Goal: Task Accomplishment & Management: Manage account settings

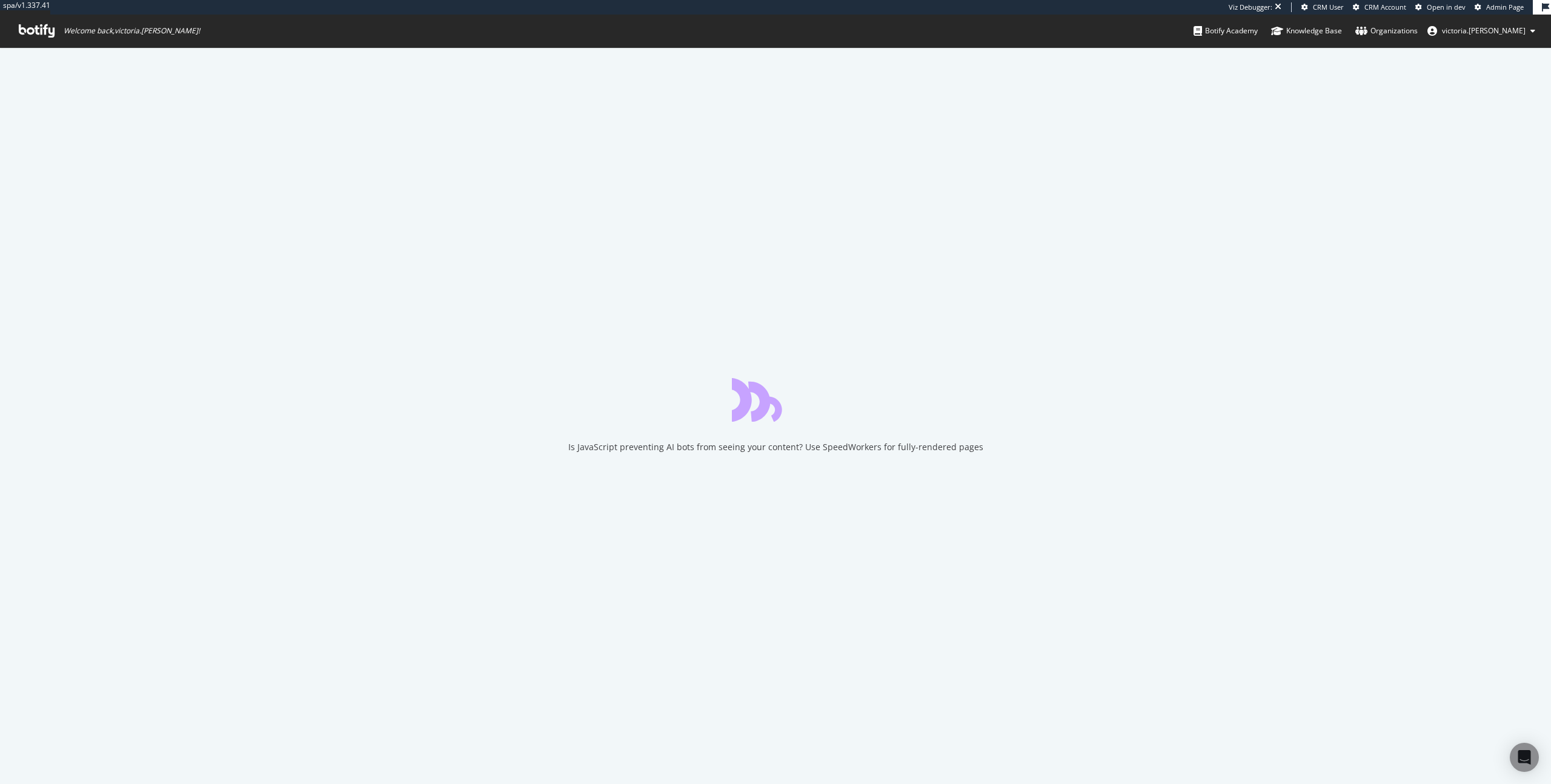
click at [1510, 5] on span "Admin Page" at bounding box center [1504, 7] width 38 height 9
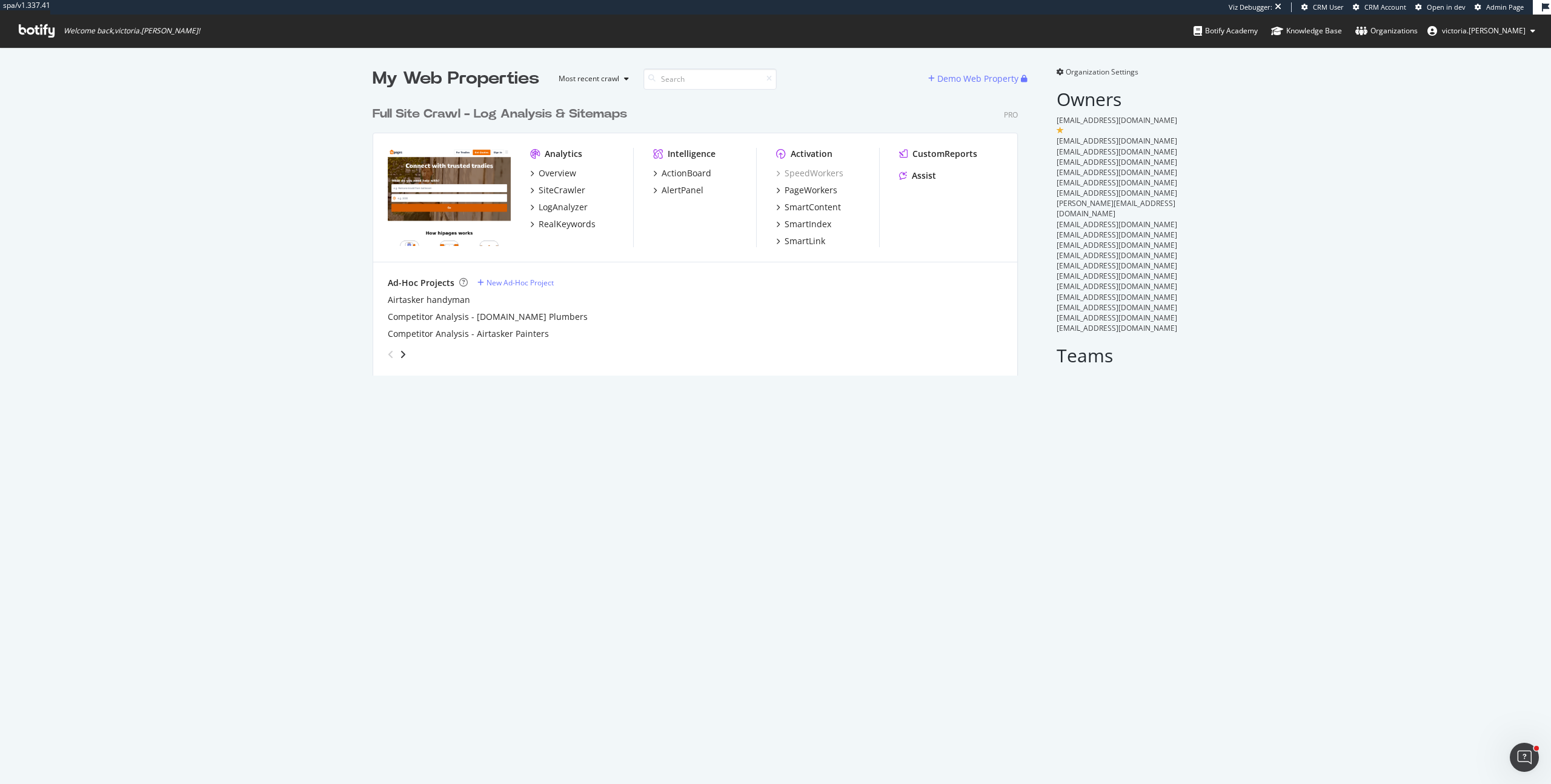
click at [451, 112] on div "Full Site Crawl - Log Analysis & Sitemaps" at bounding box center [500, 114] width 255 height 18
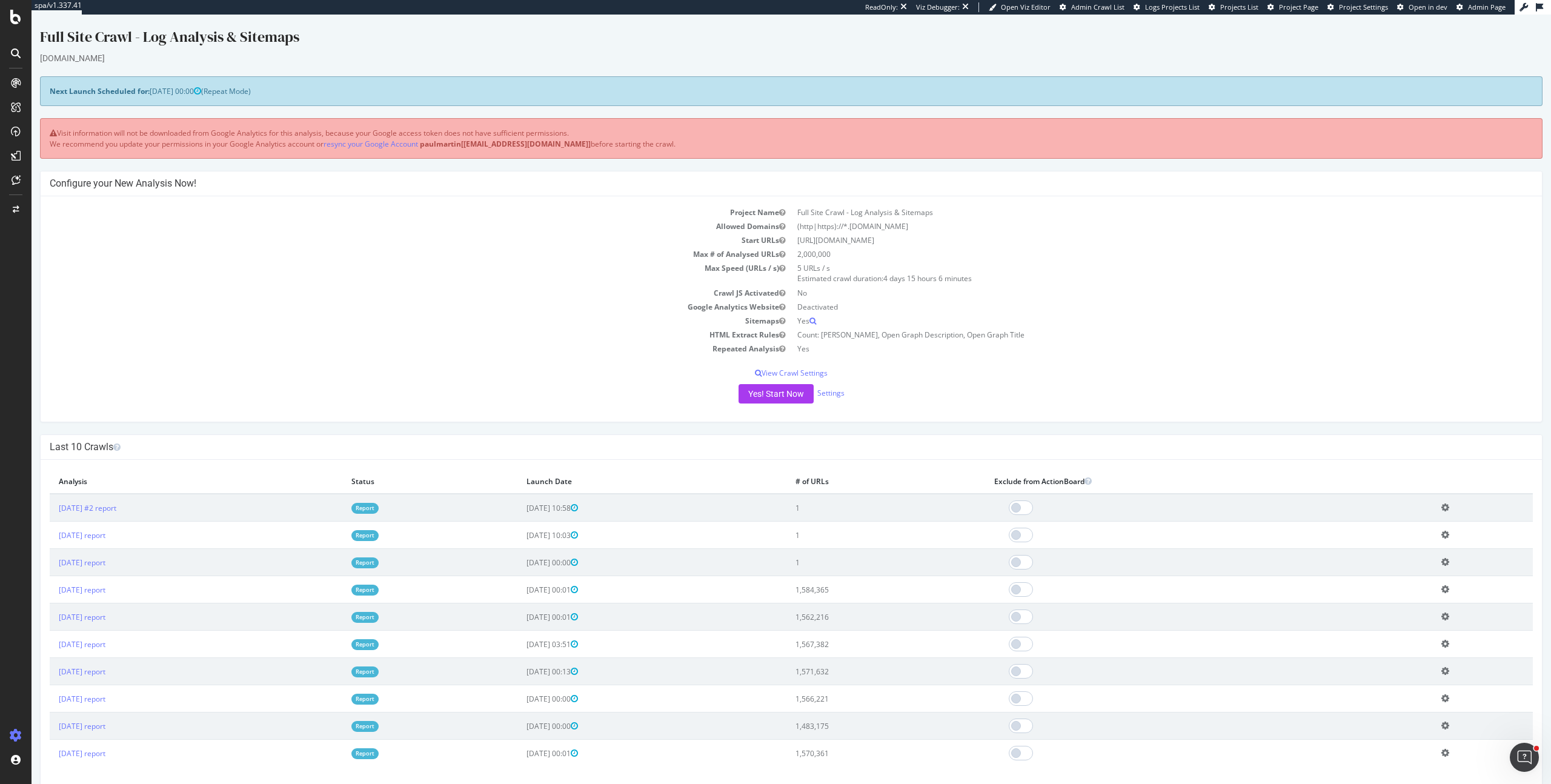
click at [452, 250] on td "Max # of Analysed URLs" at bounding box center [421, 254] width 742 height 14
click at [116, 509] on link "2025 Sep. 24th #2 report" at bounding box center [87, 508] width 58 height 10
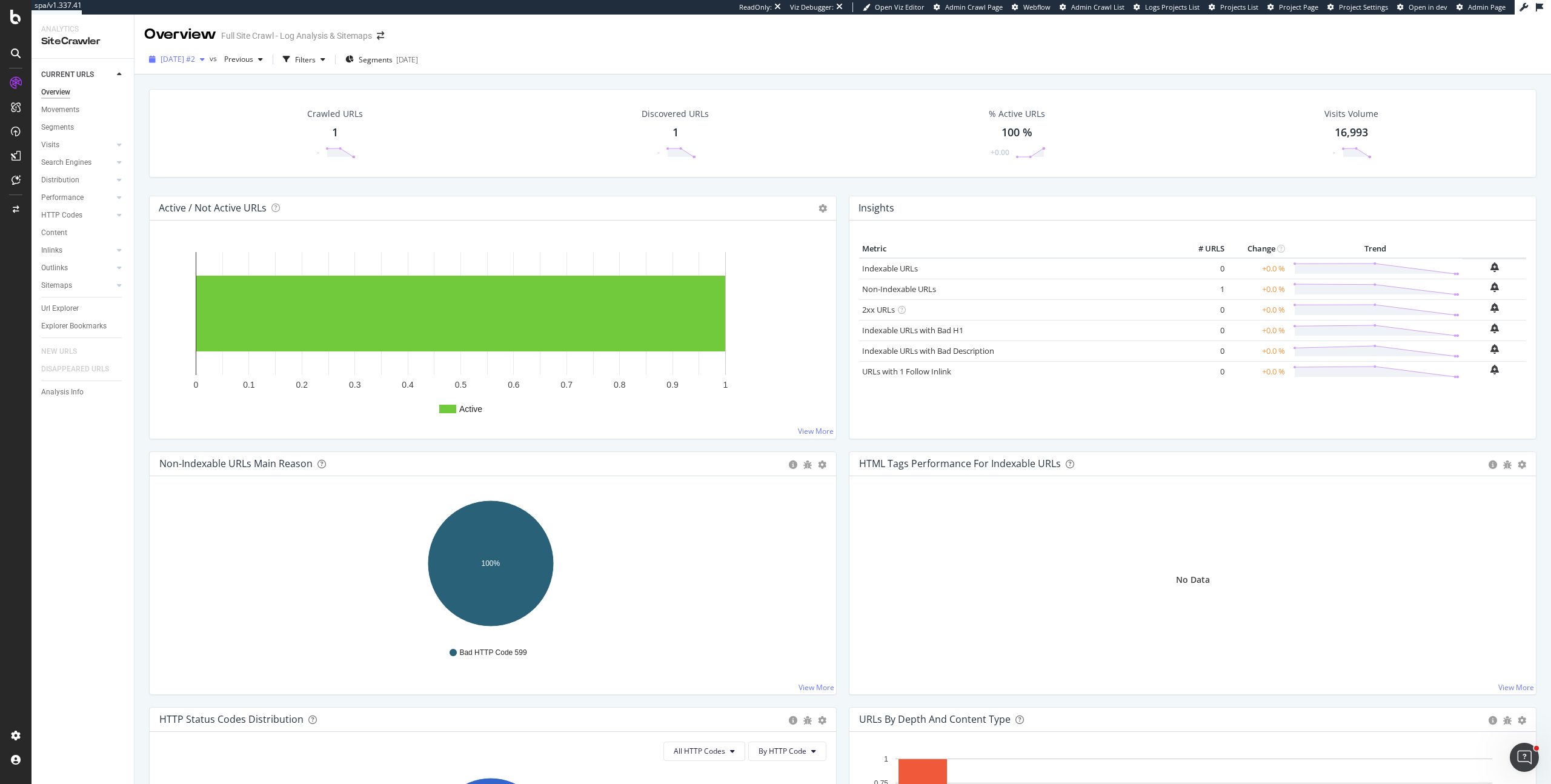
click at [195, 61] on span "2025 Sep. 24th #2" at bounding box center [178, 59] width 35 height 10
click at [227, 121] on div "2025 Sep. 24th" at bounding box center [198, 125] width 75 height 11
click at [184, 59] on span "2025 Sep. 24th" at bounding box center [172, 59] width 24 height 10
click at [224, 147] on div "2025 Sep. 23rd" at bounding box center [198, 147] width 75 height 11
click at [70, 405] on div "Analysis Info" at bounding box center [62, 398] width 42 height 13
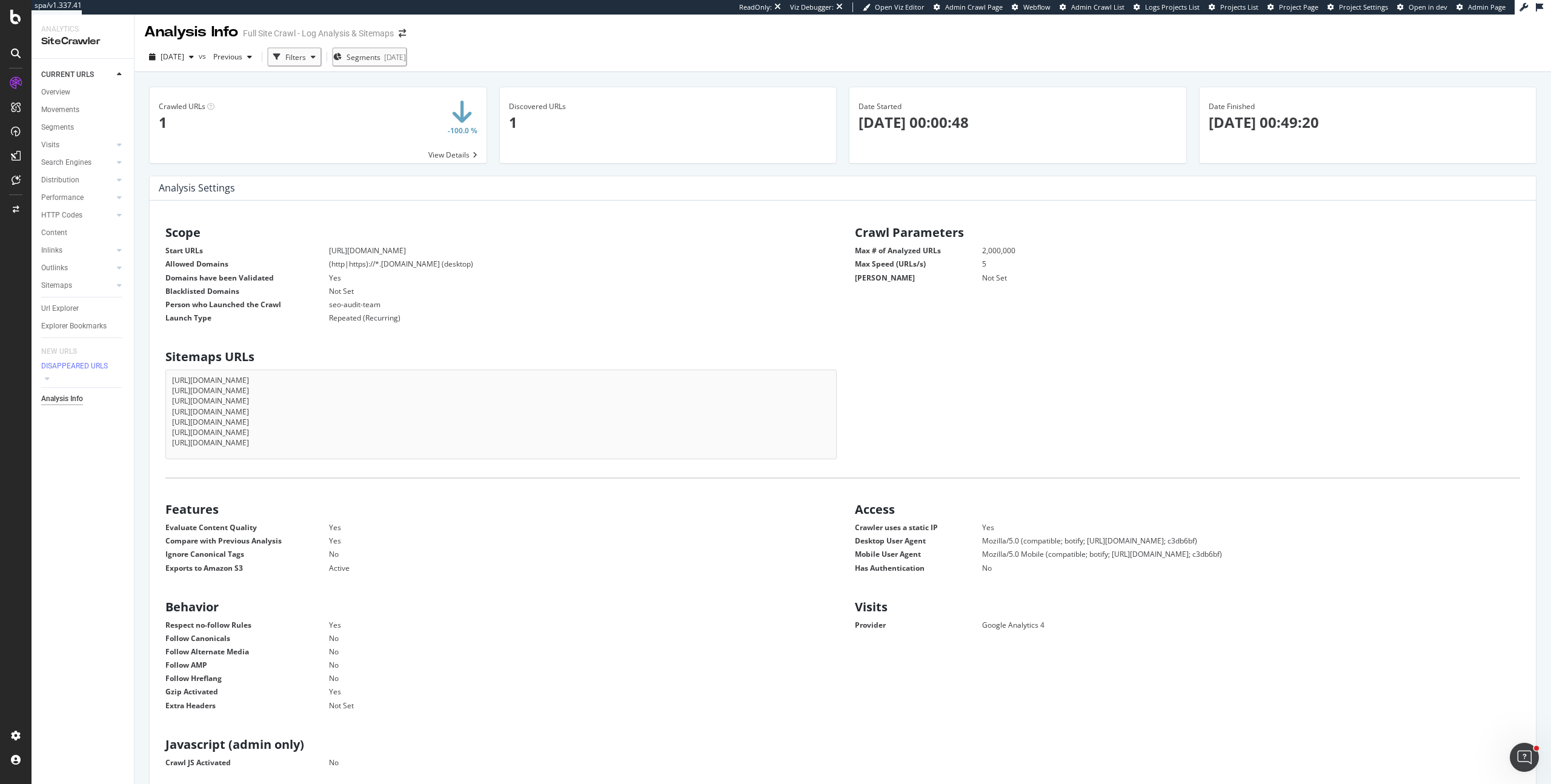
scroll to position [5, 0]
drag, startPoint x: 418, startPoint y: 246, endPoint x: 275, endPoint y: 241, distance: 143.1
click at [275, 241] on div "Scope Start URLs https://hipages.com.au/ Allowed Domains (http|https)://*.hipag…" at bounding box center [498, 270] width 689 height 106
copy dd "https://hipages.com.au/"
click at [76, 698] on div "Crawl Manager" at bounding box center [110, 700] width 145 height 10
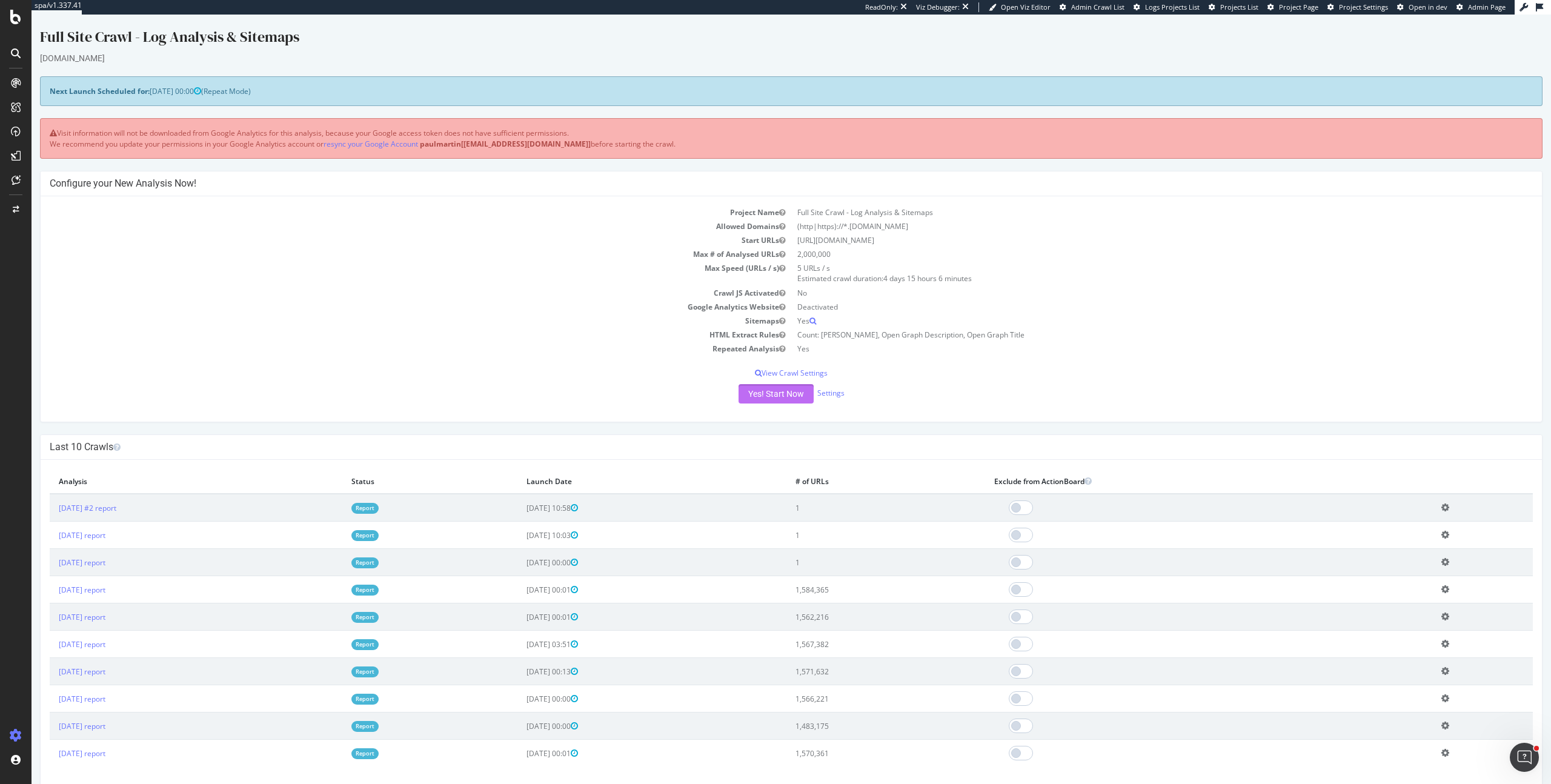
click at [783, 398] on button "Yes! Start Now" at bounding box center [775, 394] width 75 height 19
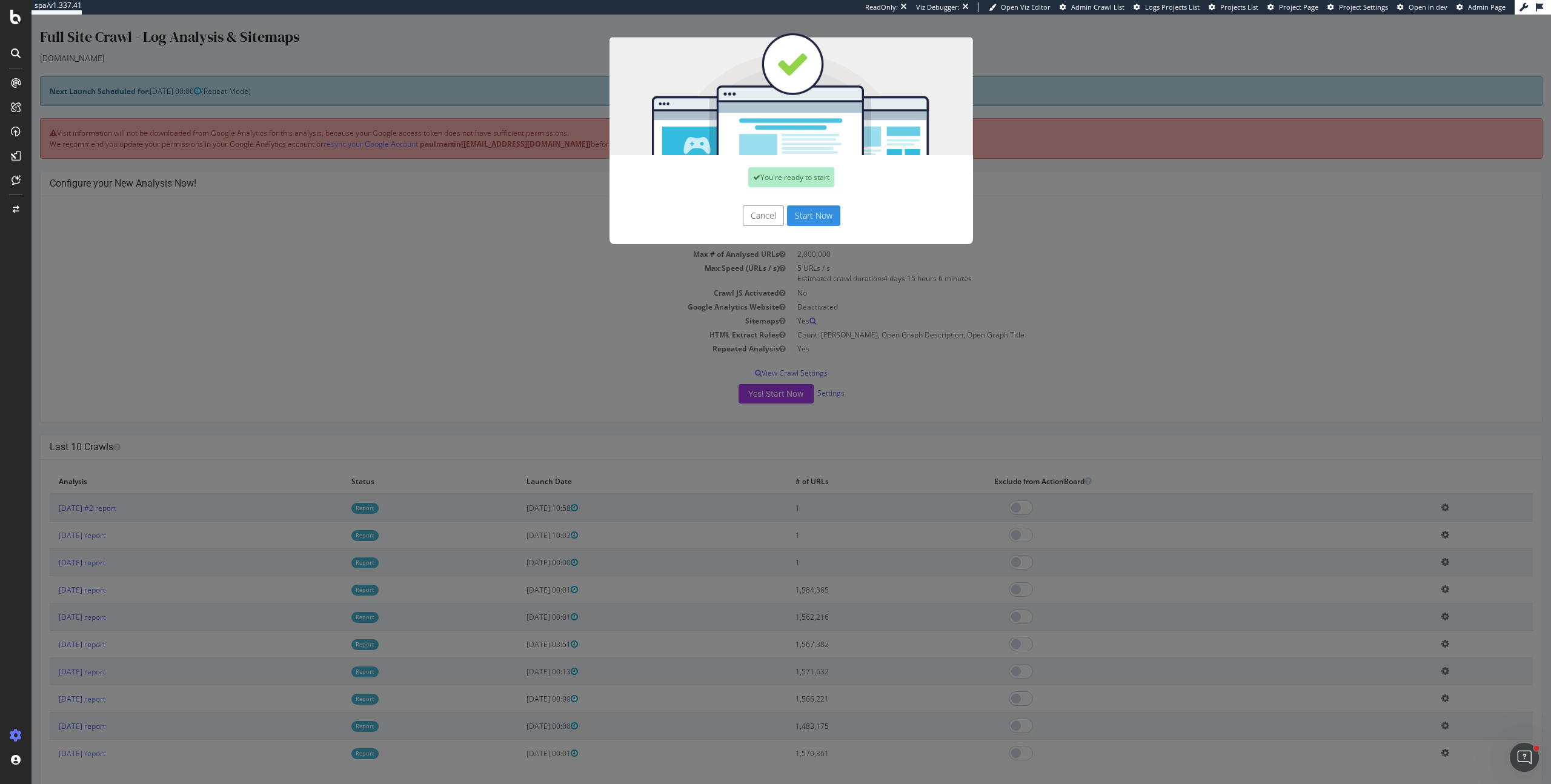
click at [817, 212] on button "Start Now" at bounding box center [814, 215] width 53 height 21
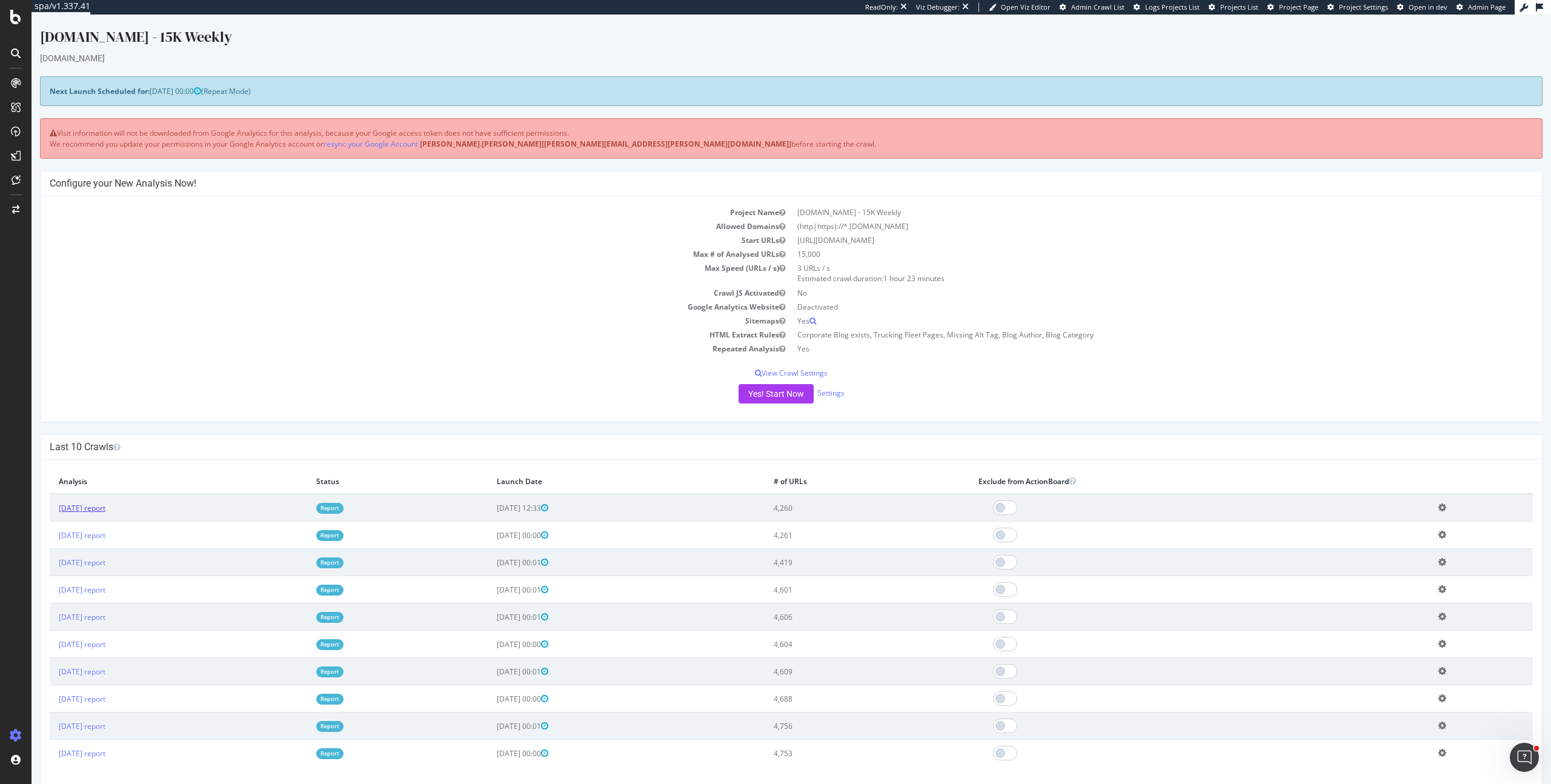
click at [105, 506] on link "2025 Sep. 23rd report" at bounding box center [81, 508] width 47 height 10
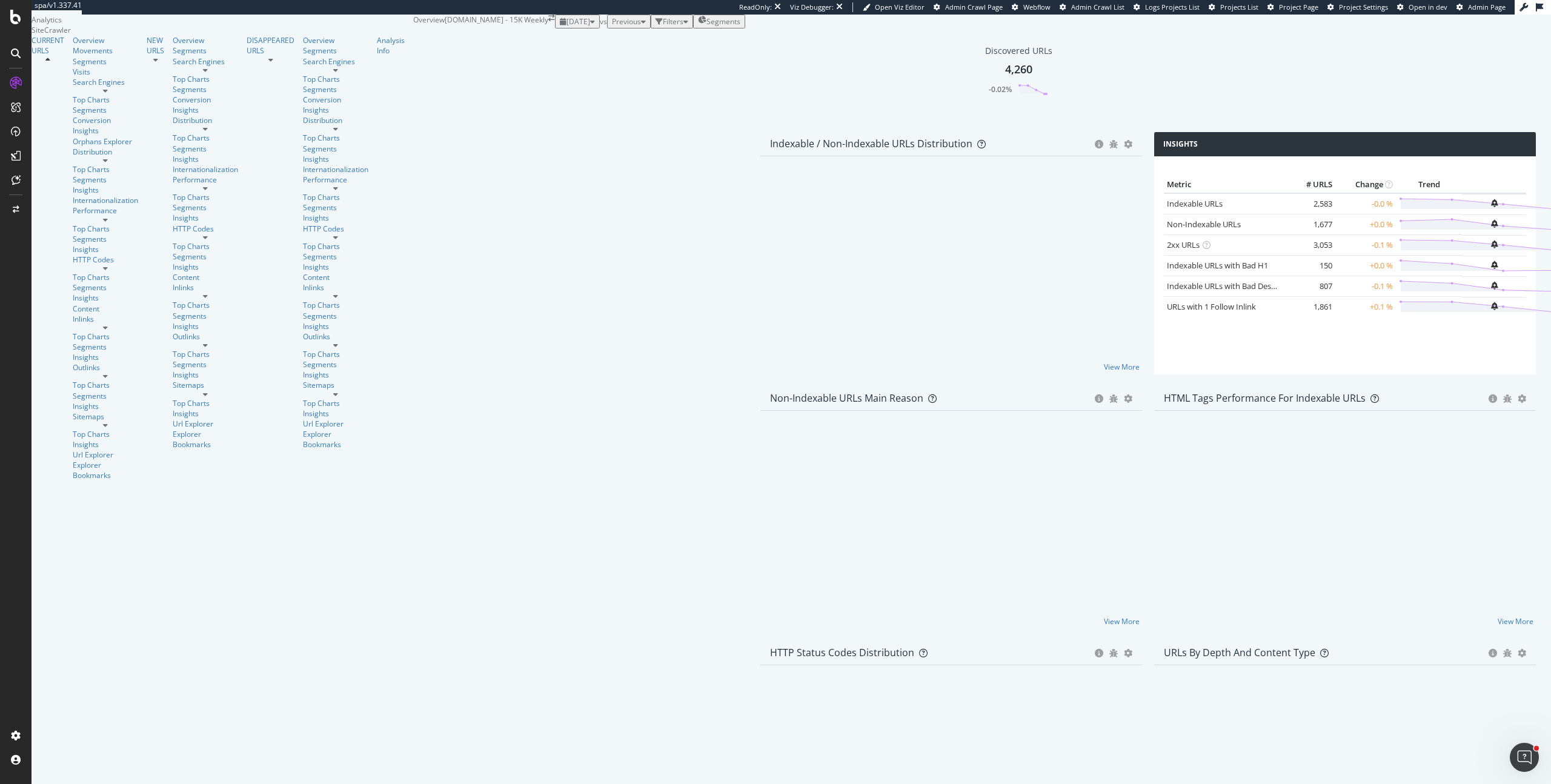
click at [663, 27] on div "Filters" at bounding box center [673, 21] width 21 height 10
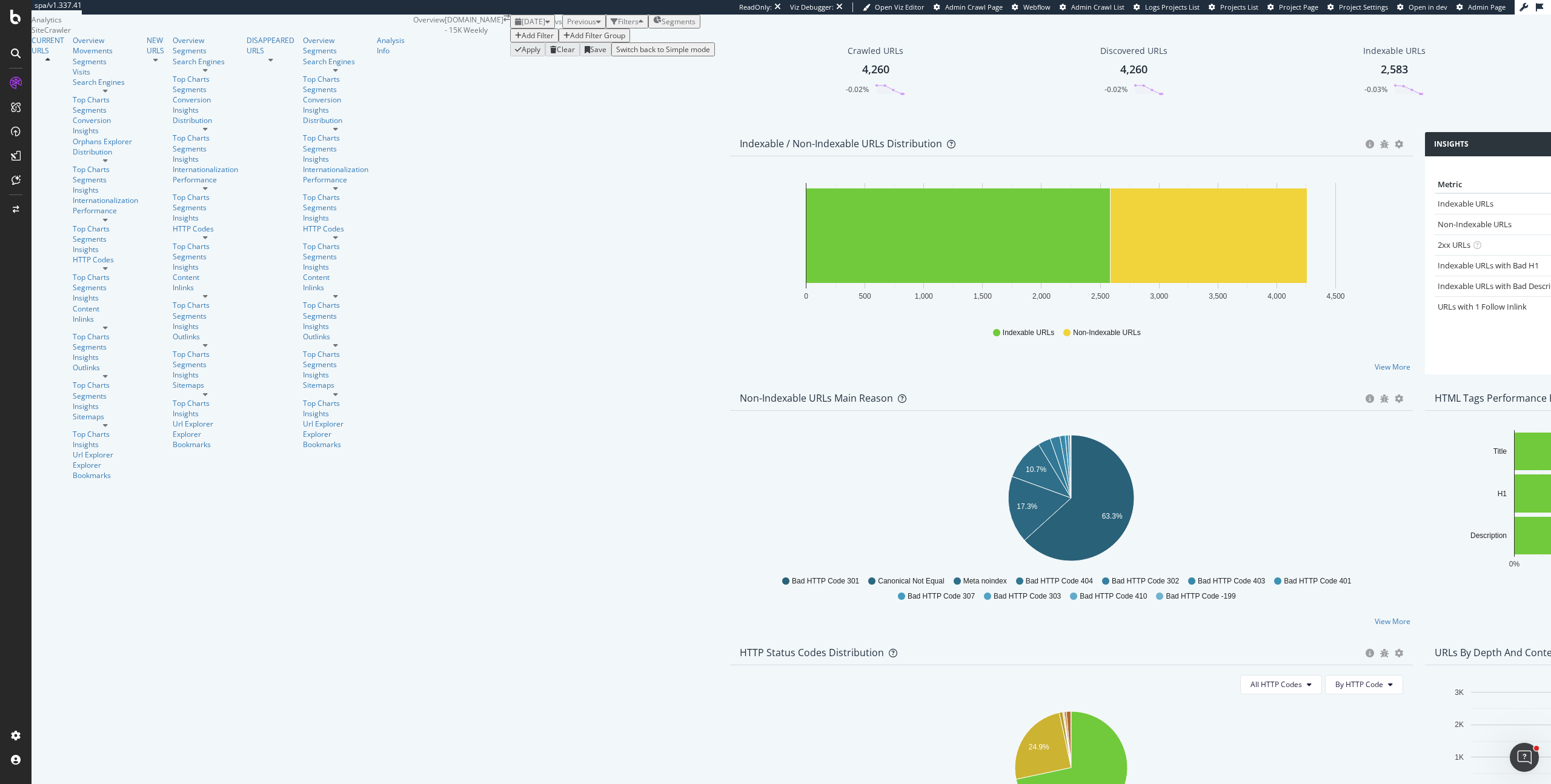
click at [522, 41] on div "Add Filter" at bounding box center [537, 36] width 32 height 10
type input "autho"
click at [315, 121] on span "Author" at bounding box center [326, 117] width 23 height 10
click at [188, 126] on input "text" at bounding box center [188, 118] width 86 height 14
click at [241, 115] on div "Cancel" at bounding box center [252, 110] width 23 height 10
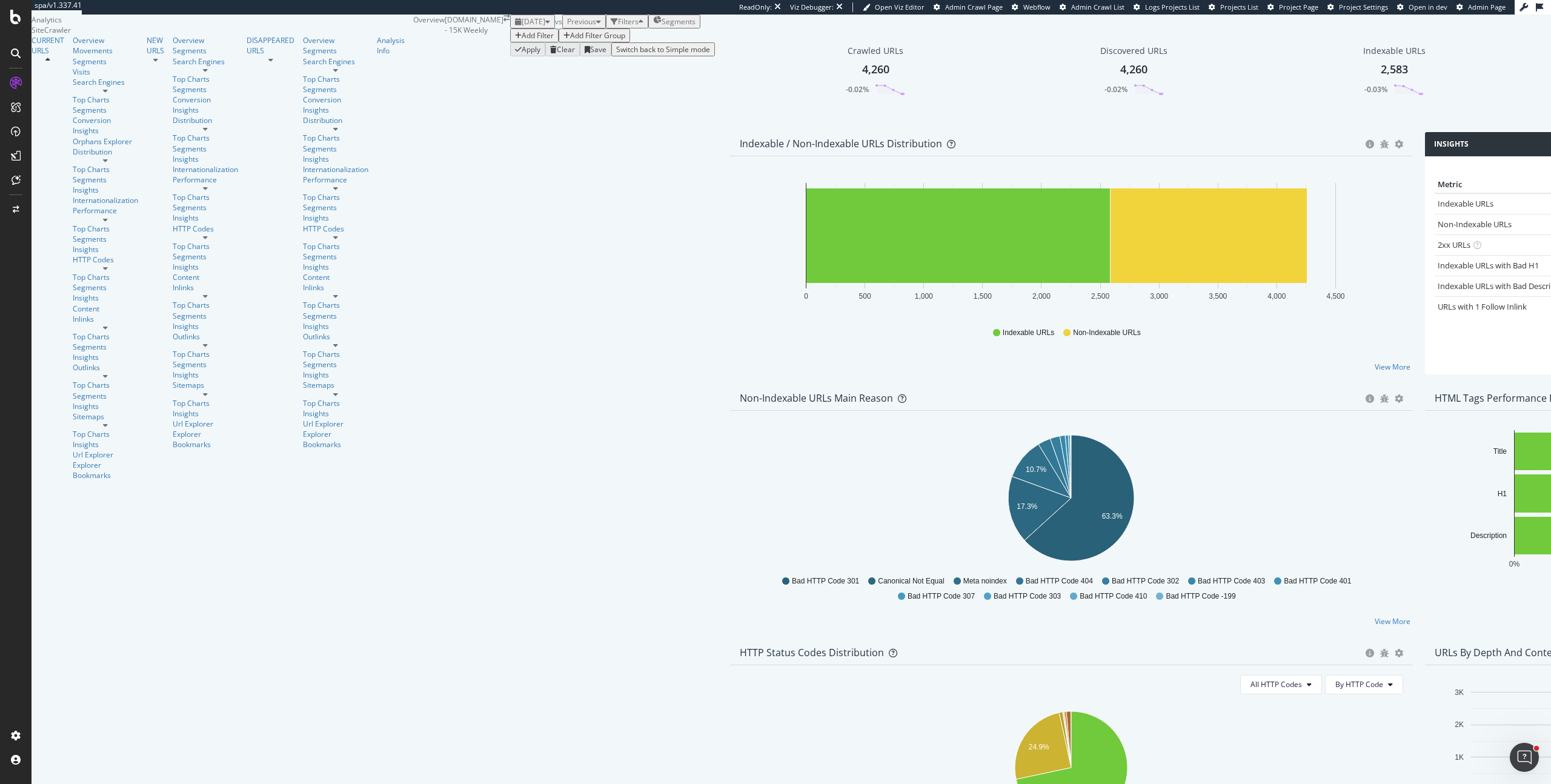
click at [515, 41] on div "Add Filter" at bounding box center [535, 36] width 38 height 10
click at [315, 121] on span "Author" at bounding box center [326, 117] width 23 height 10
click at [187, 107] on icon at bounding box center [182, 103] width 8 height 7
click at [181, 253] on div "Exists" at bounding box center [187, 247] width 85 height 13
click at [287, 108] on div "Apply" at bounding box center [296, 103] width 19 height 10
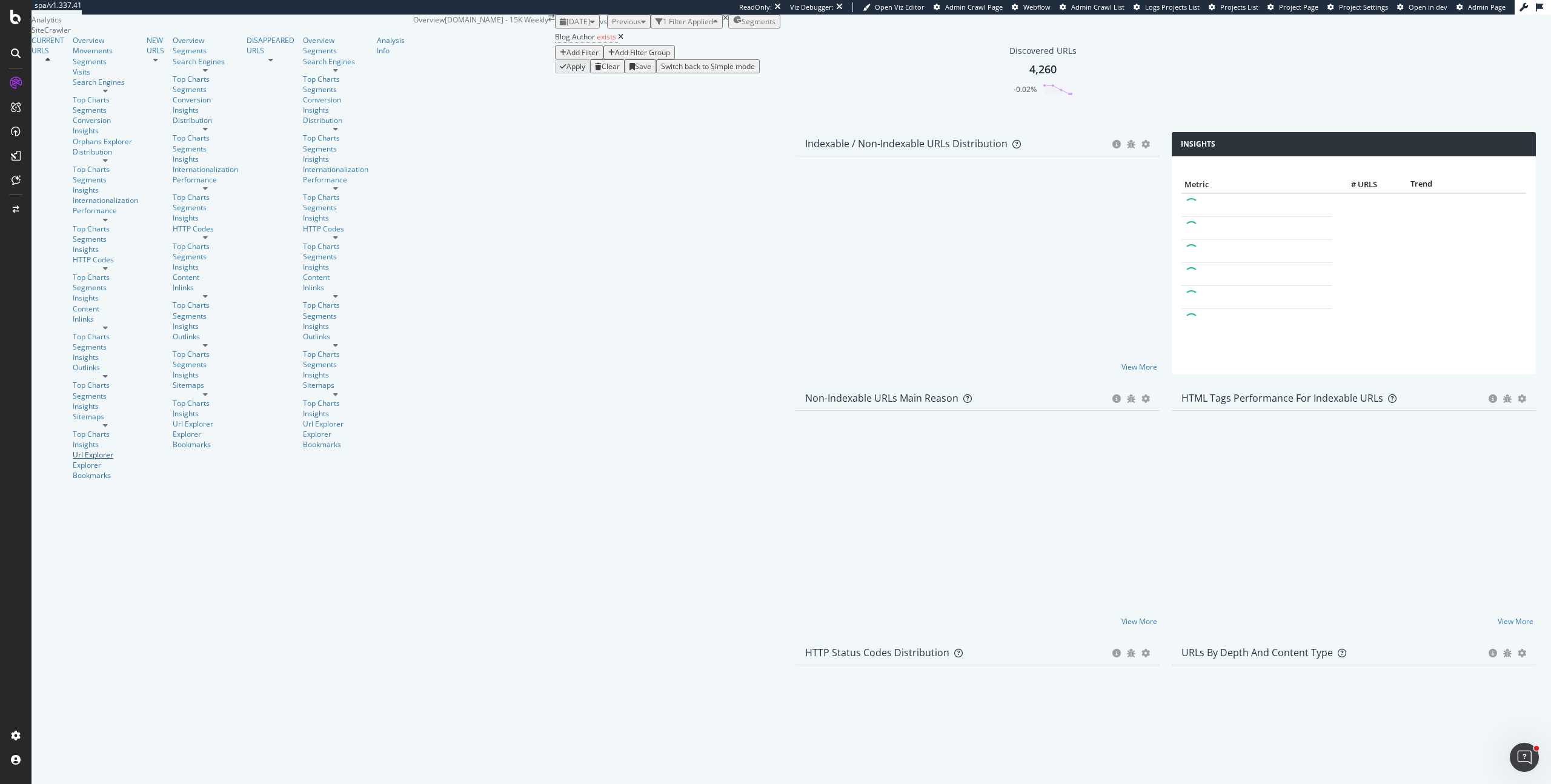
click at [73, 449] on div "Url Explorer" at bounding box center [105, 455] width 65 height 10
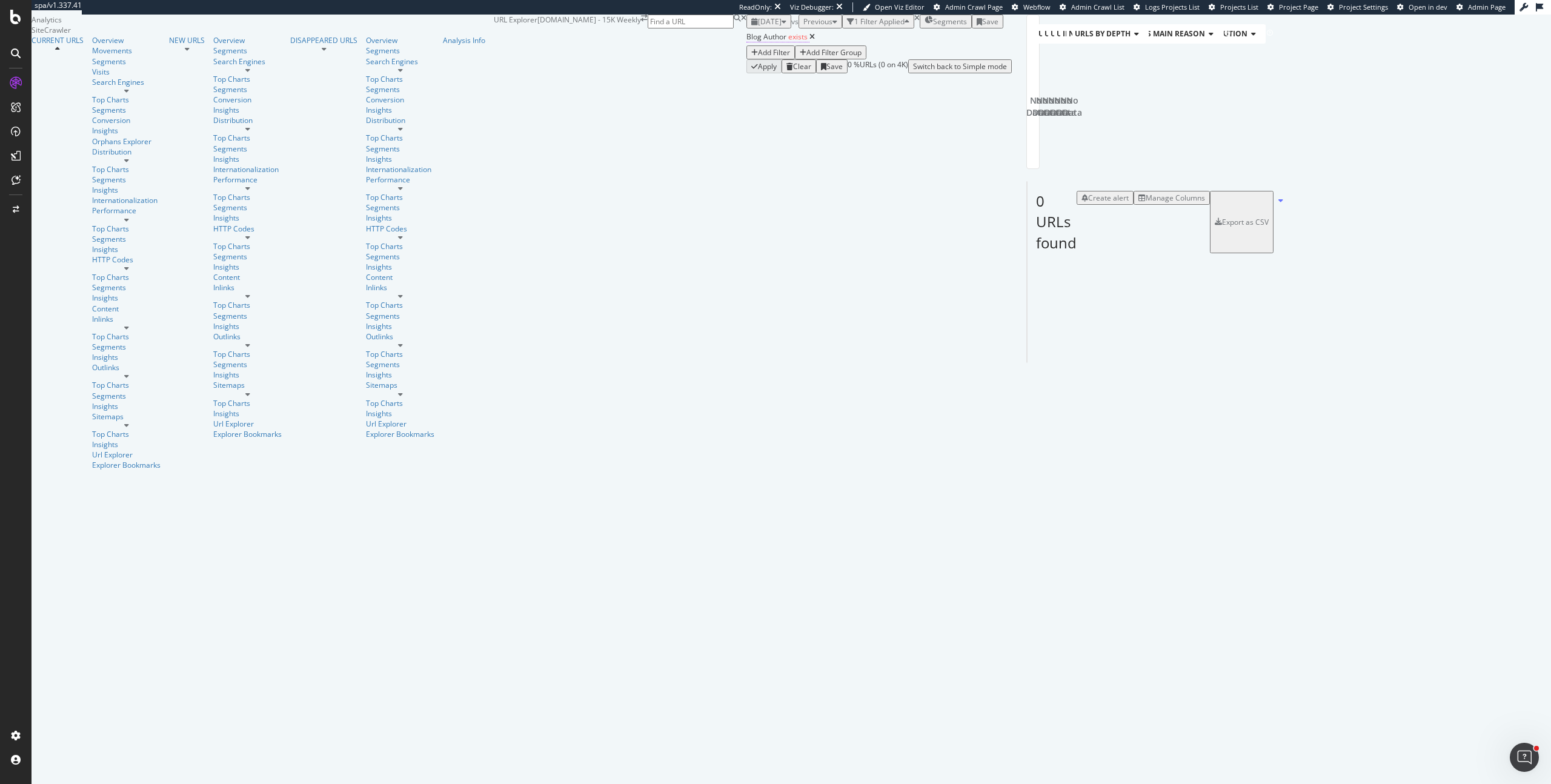
click at [746, 41] on span "Blog Author" at bounding box center [766, 37] width 40 height 10
click at [148, 89] on icon at bounding box center [147, 85] width 4 height 7
click at [319, 128] on span "Author" at bounding box center [330, 124] width 23 height 10
click at [178, 127] on span "Equal to" at bounding box center [164, 121] width 27 height 10
click at [205, 272] on div "Exists" at bounding box center [187, 265] width 85 height 13
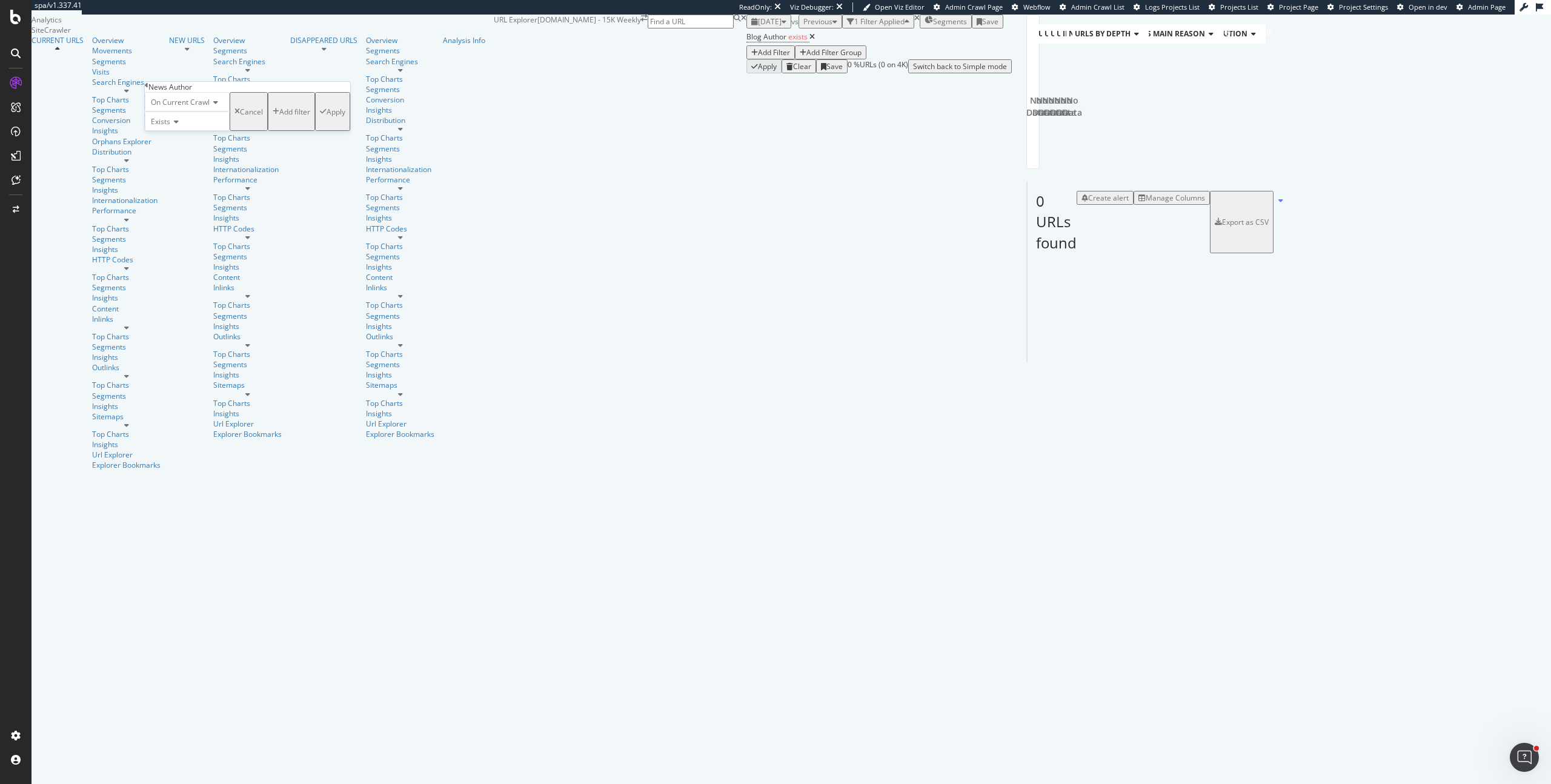
click at [326, 117] on div "Apply" at bounding box center [335, 112] width 19 height 10
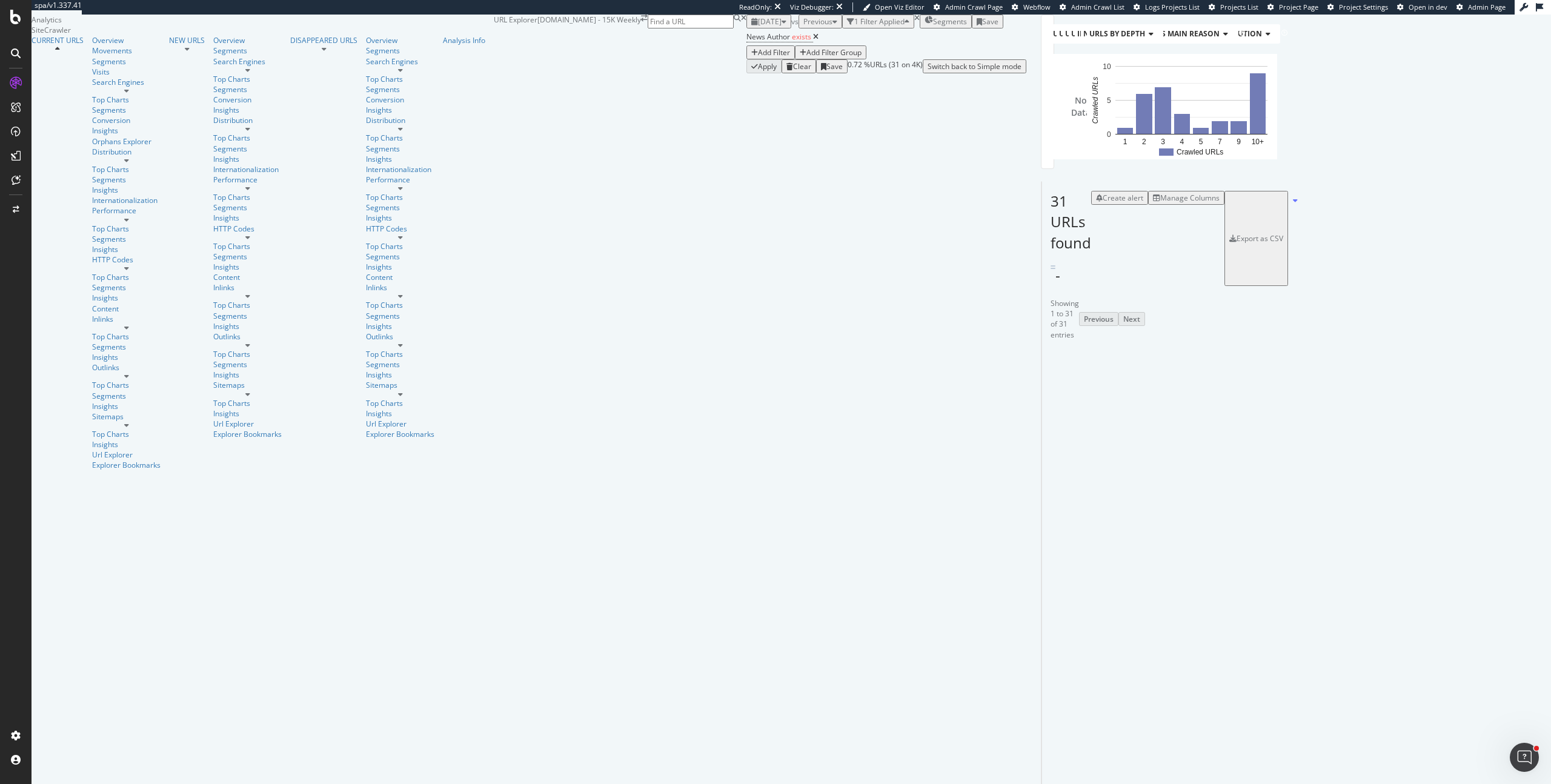
click at [1219, 203] on div "Manage Columns" at bounding box center [1190, 198] width 59 height 10
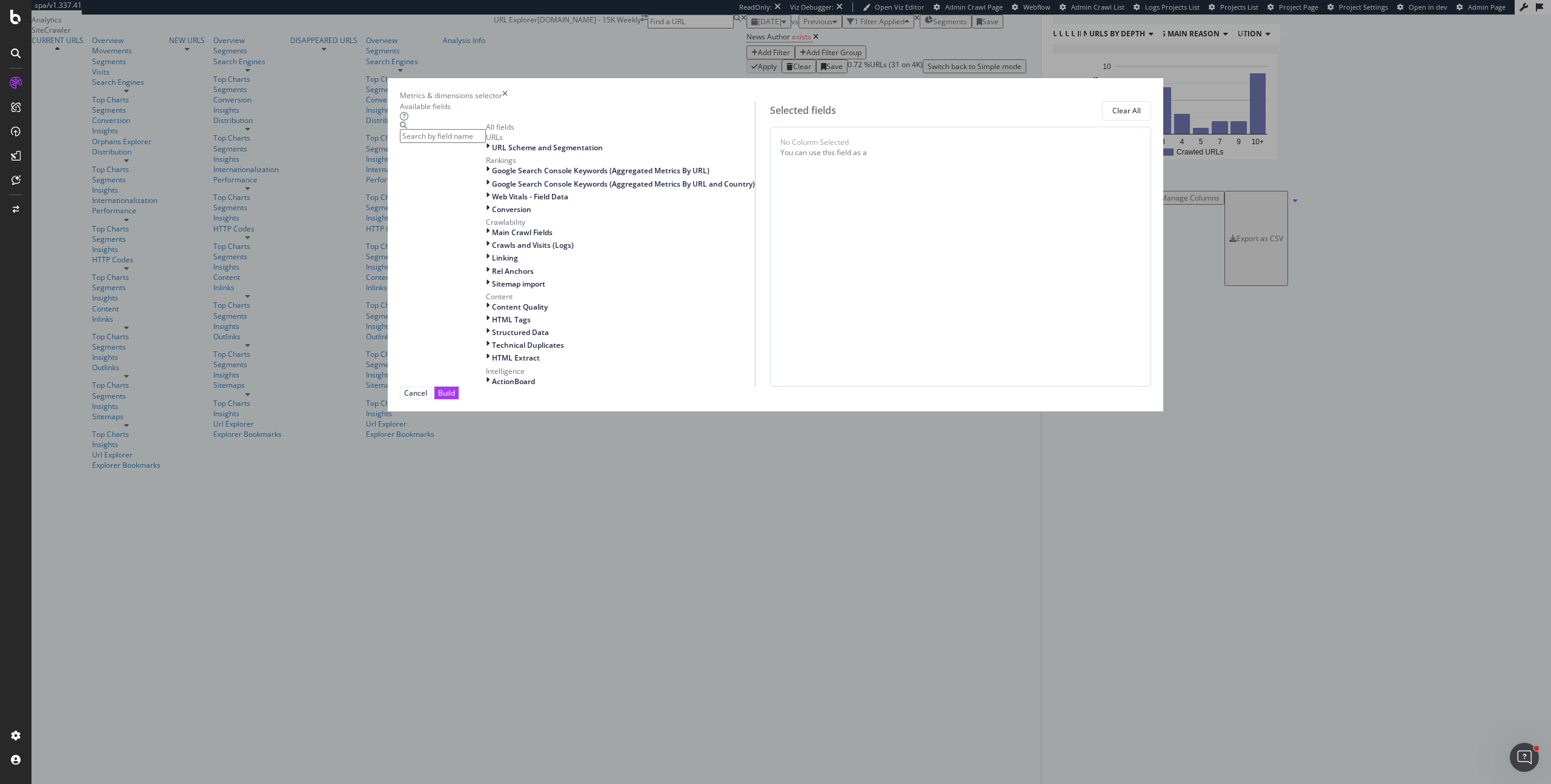
click at [486, 143] on input "modal" at bounding box center [443, 135] width 86 height 14
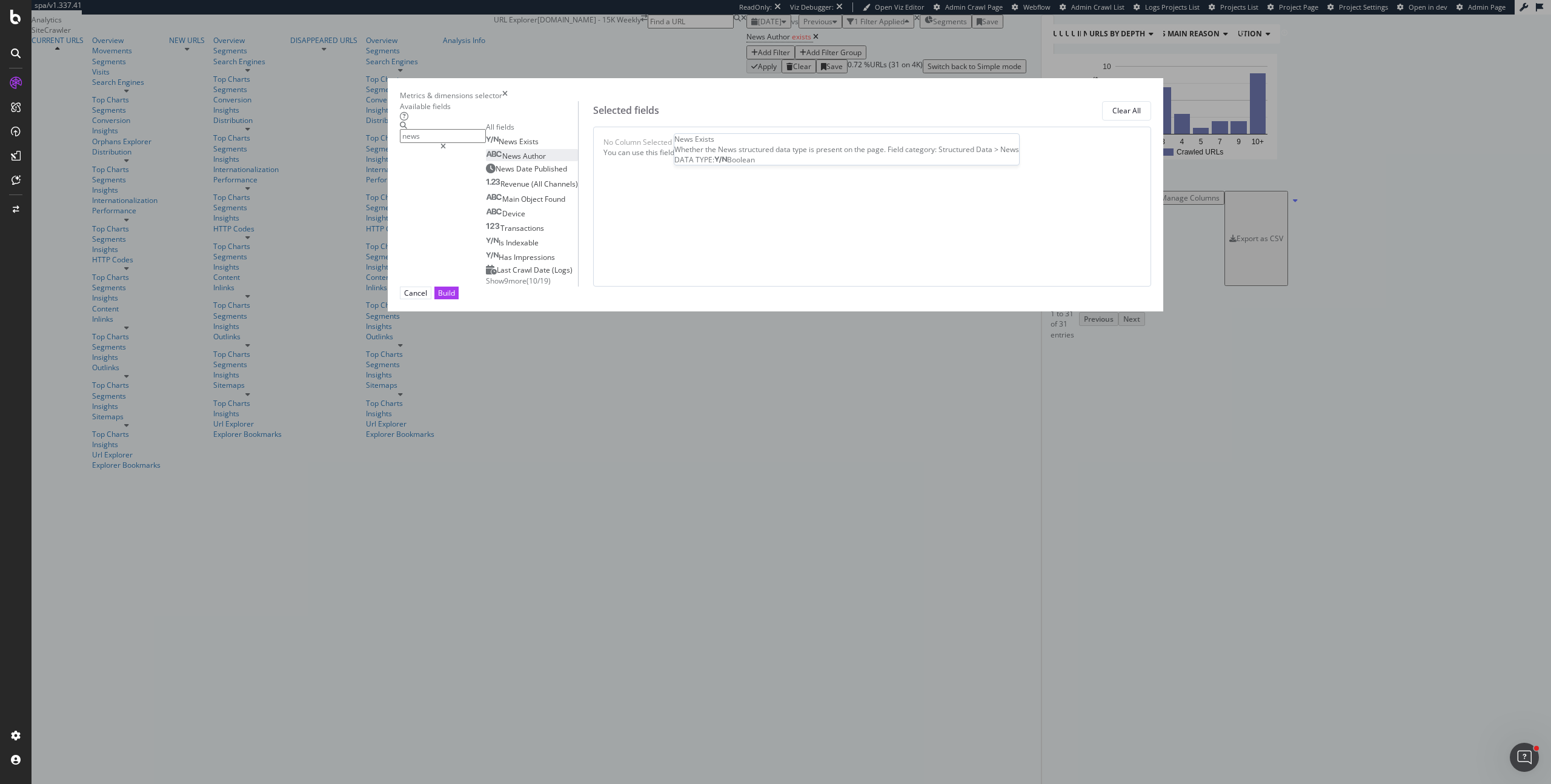
type input "news"
click at [546, 161] on span "Author" at bounding box center [534, 156] width 23 height 10
click at [458, 299] on button "Build" at bounding box center [446, 292] width 24 height 13
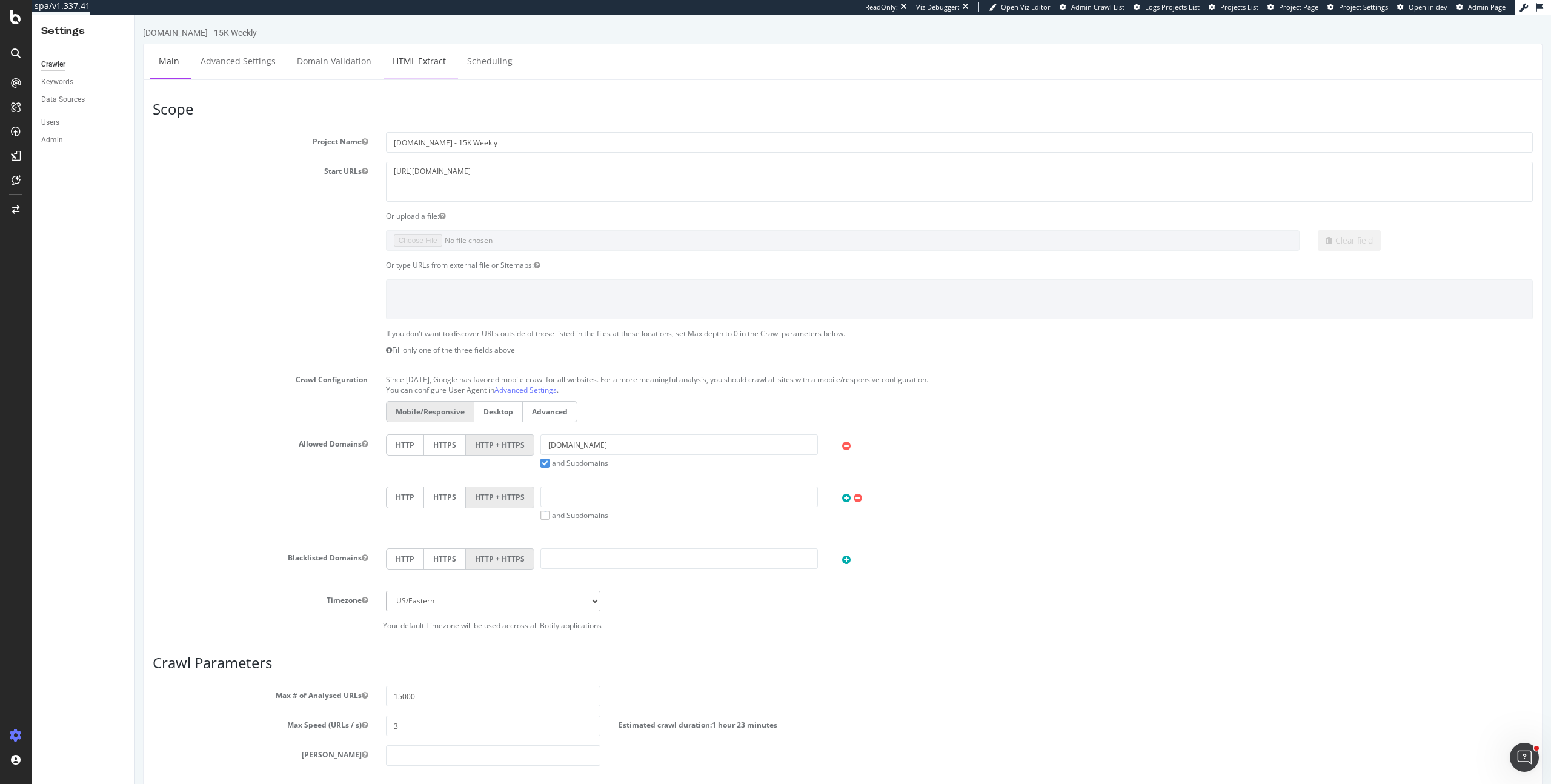
click at [415, 51] on link "HTML Extract" at bounding box center [419, 61] width 72 height 33
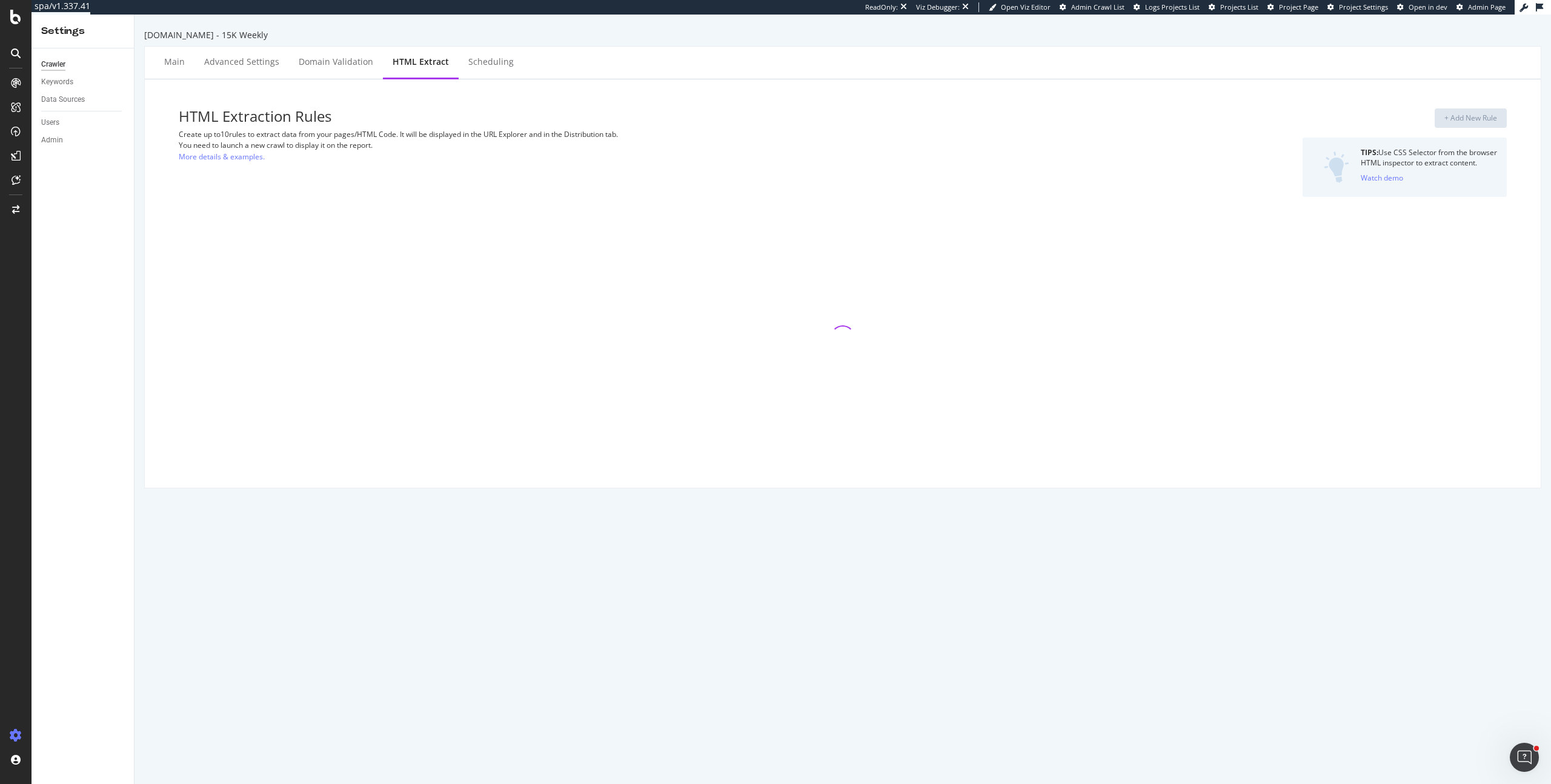
select select "exist"
select select "count"
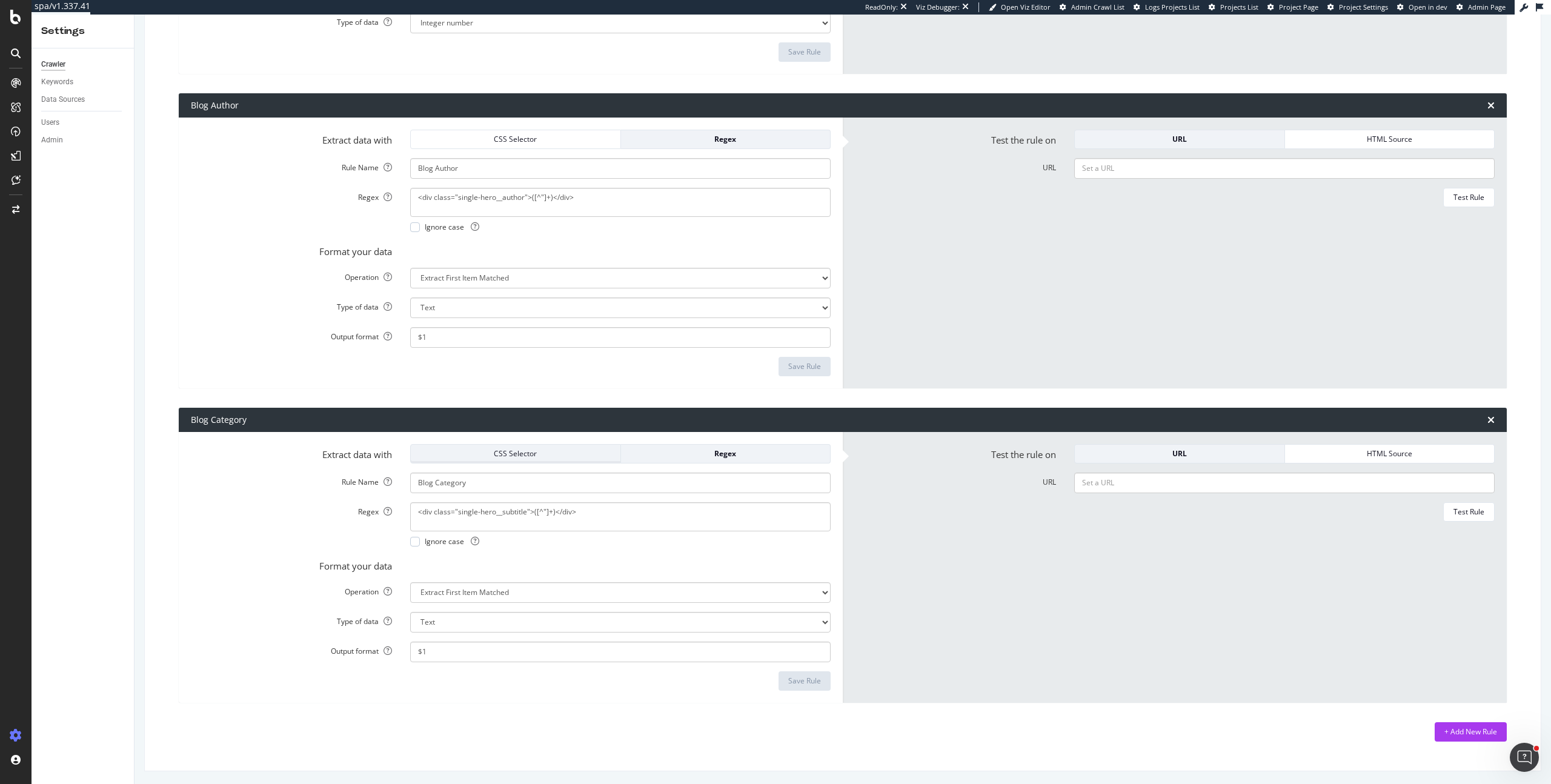
scroll to position [1008, 0]
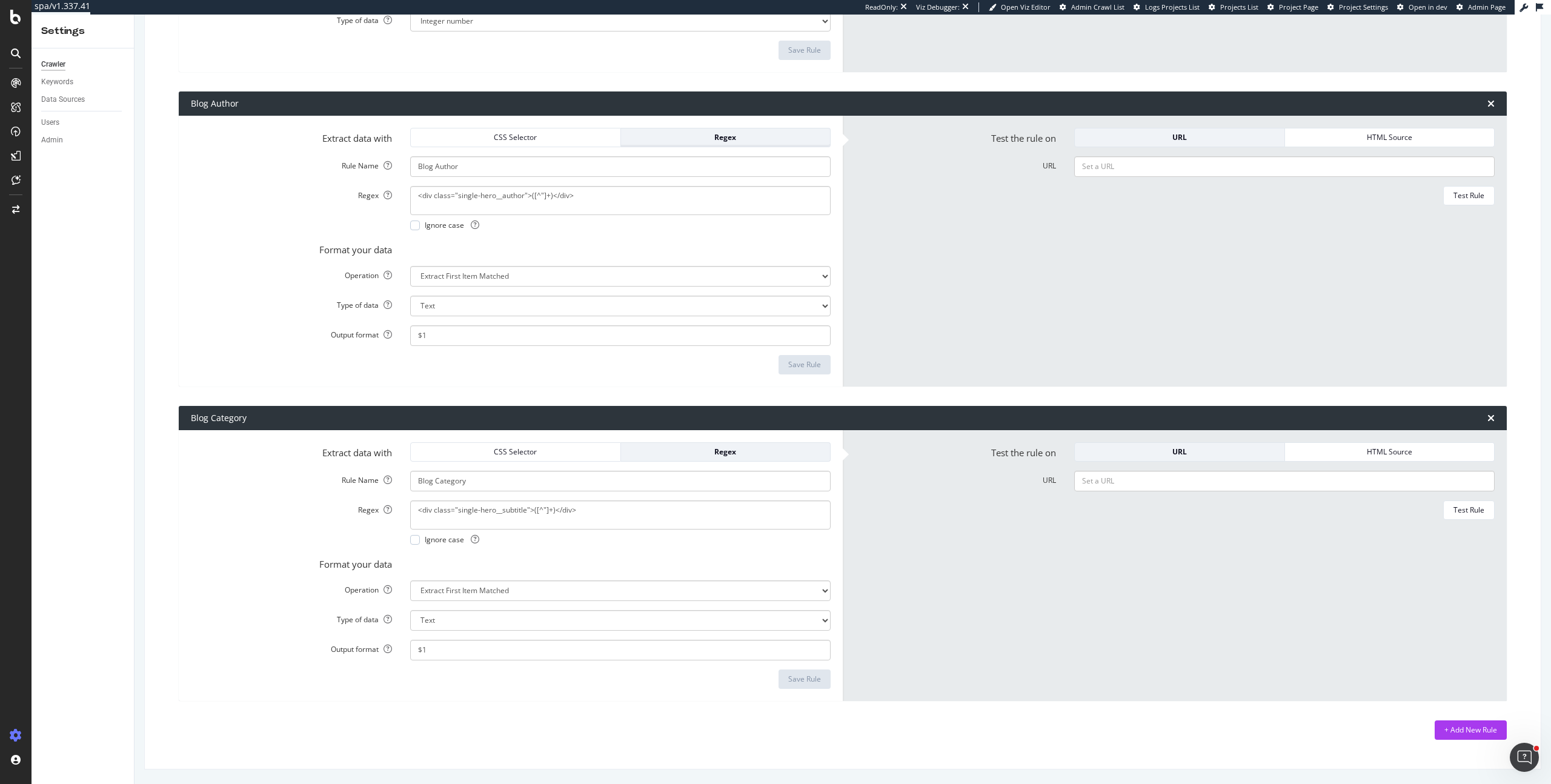
click at [720, 135] on div "Regex" at bounding box center [726, 137] width 190 height 10
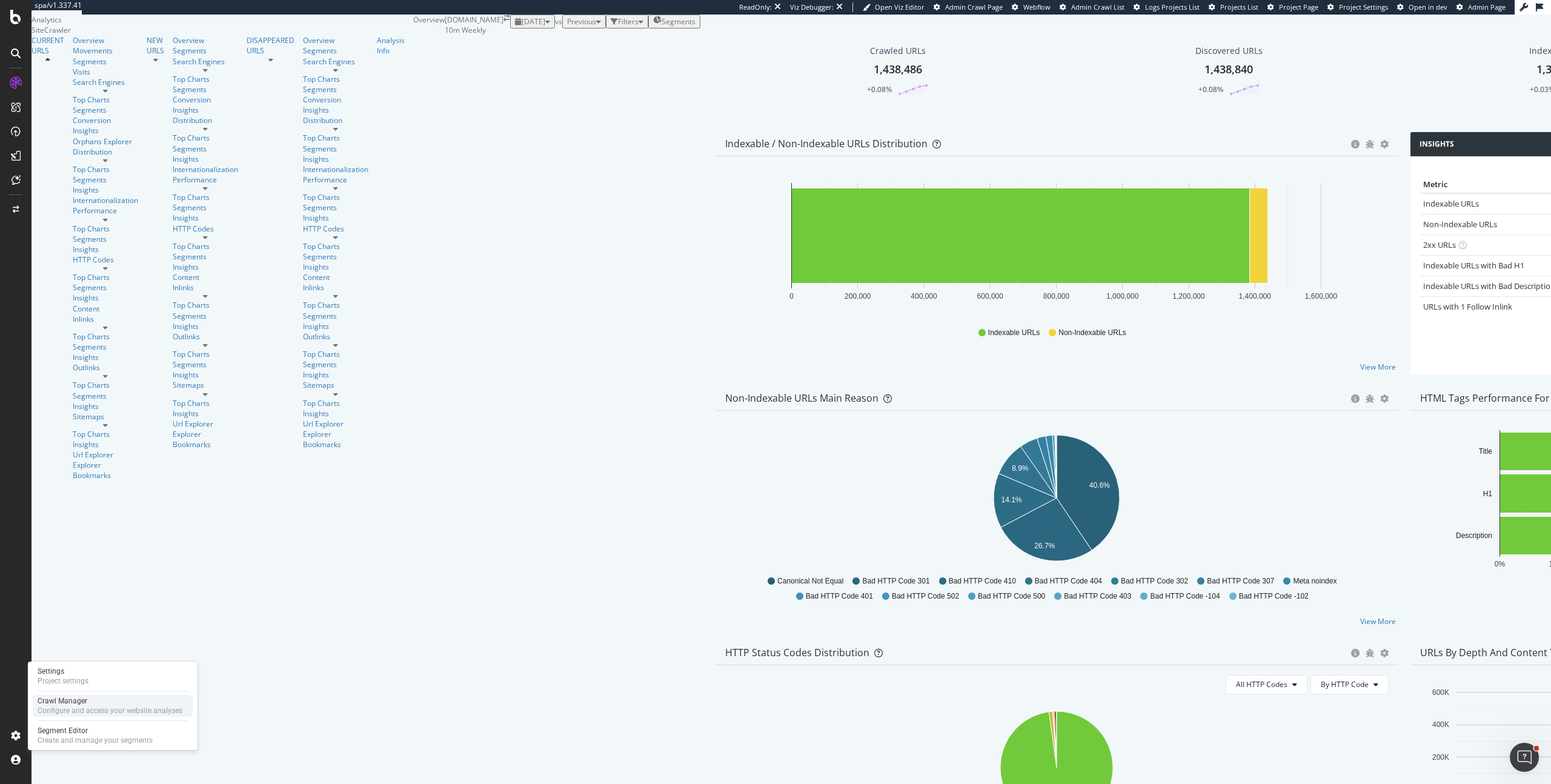
click at [55, 703] on div "Crawl Manager" at bounding box center [110, 700] width 145 height 10
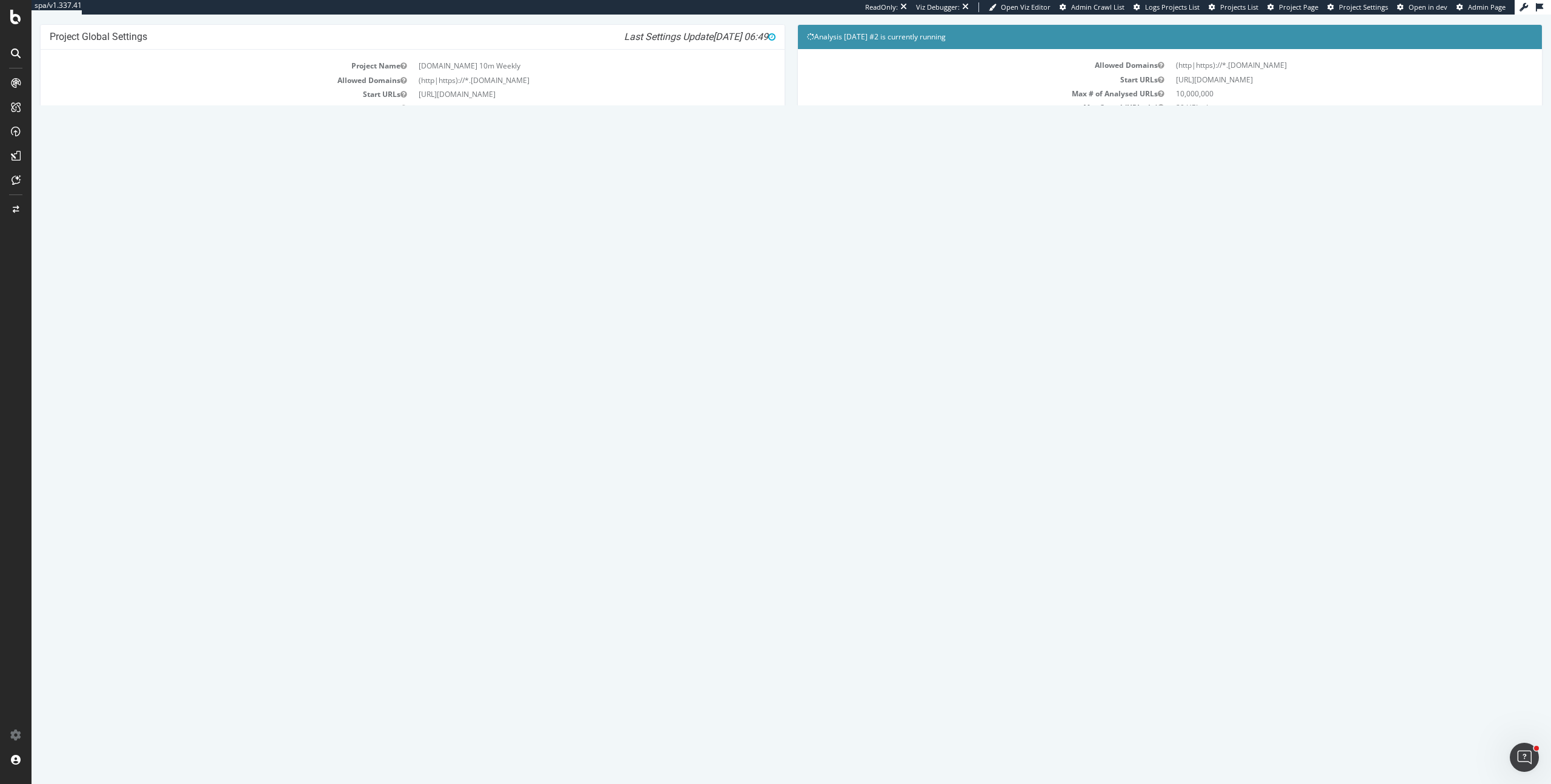
scroll to position [70, 0]
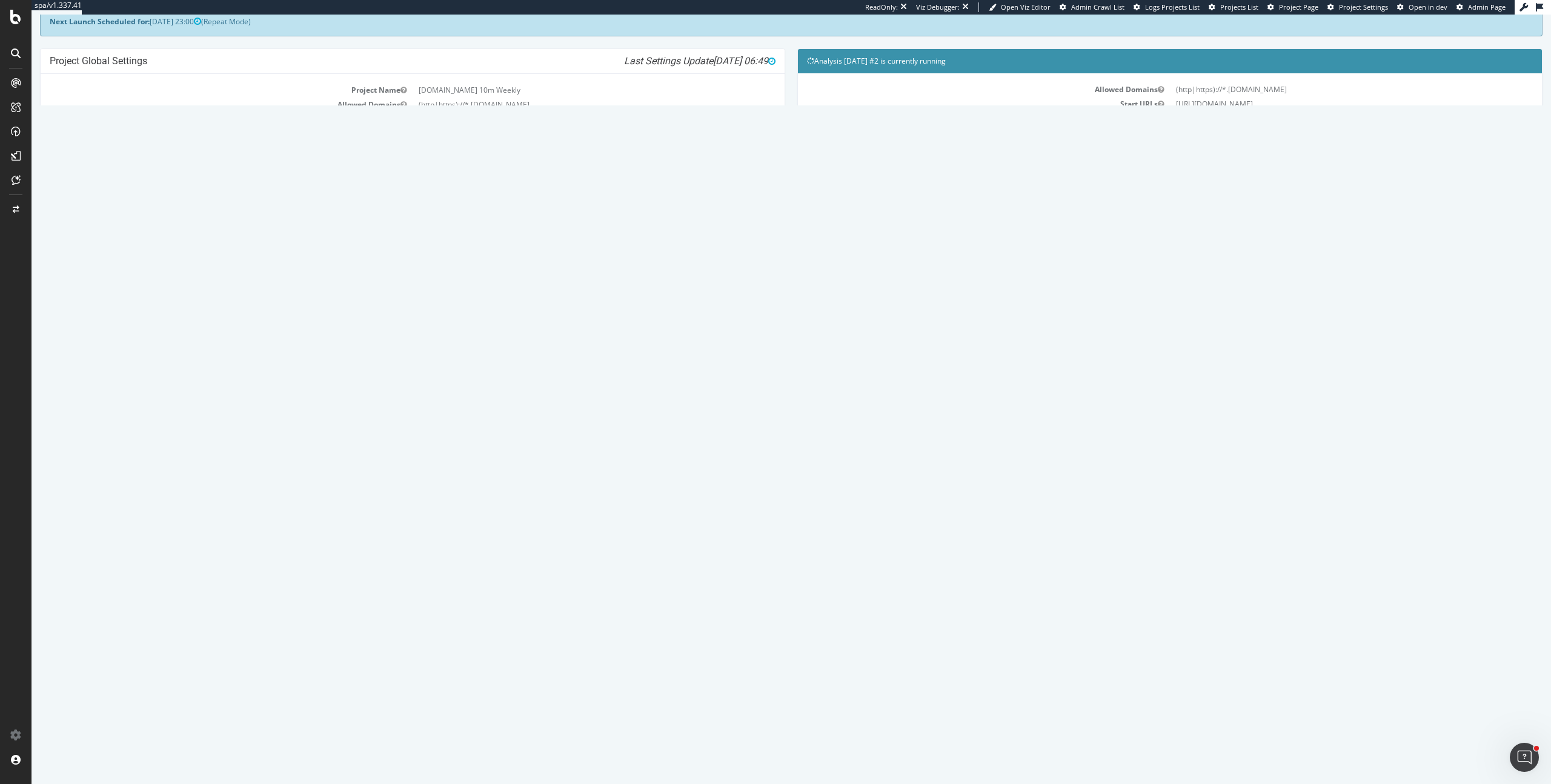
click at [1186, 242] on link "Watch Live Stats" at bounding box center [1169, 244] width 82 height 19
